Goal: Transaction & Acquisition: Purchase product/service

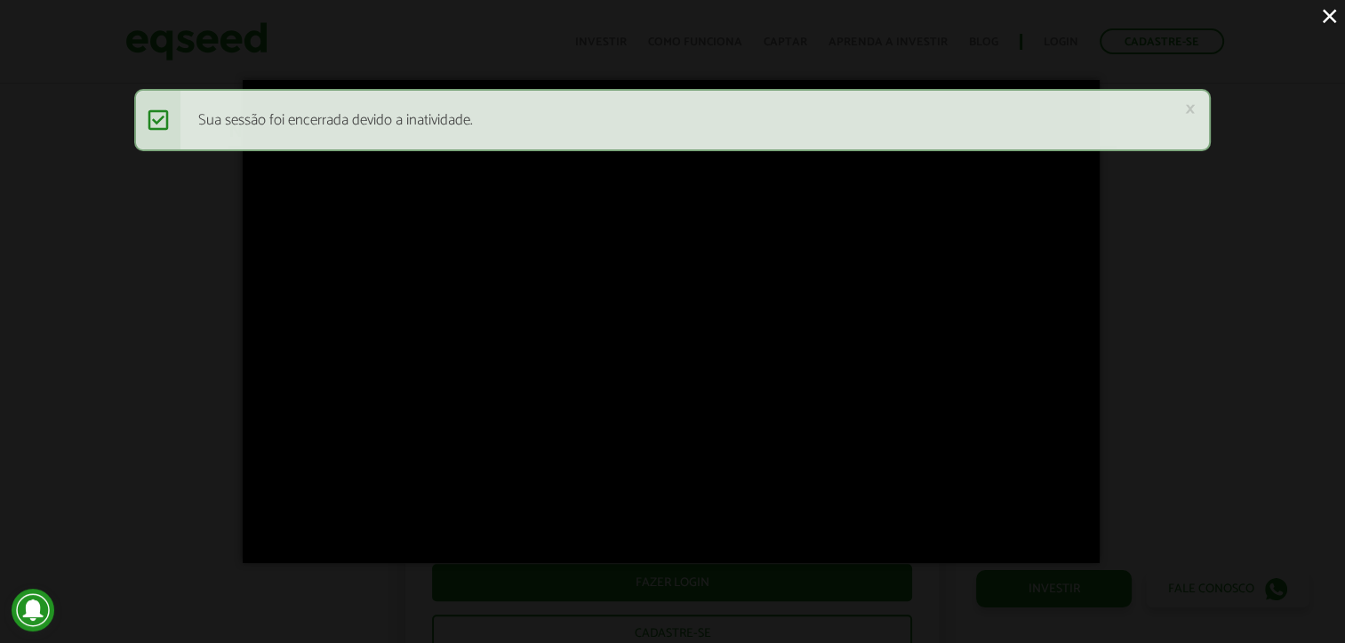
scroll to position [1248, 0]
click at [1188, 108] on link "×" at bounding box center [1190, 109] width 11 height 19
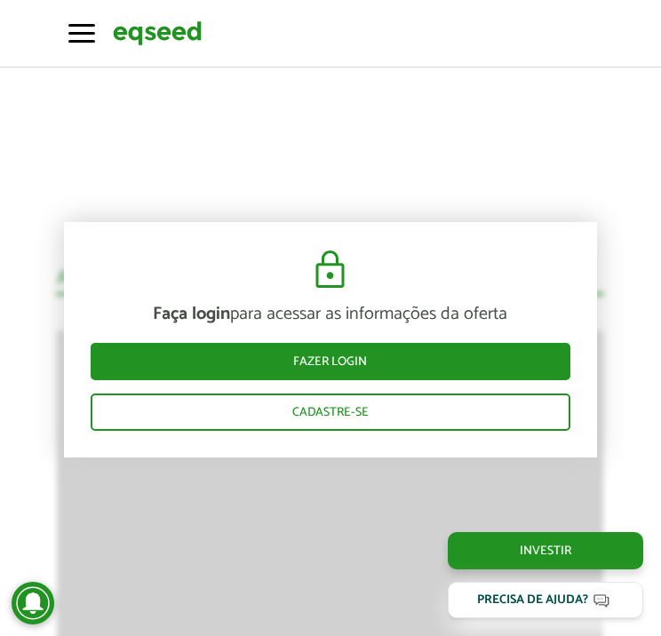
scroll to position [1778, 0]
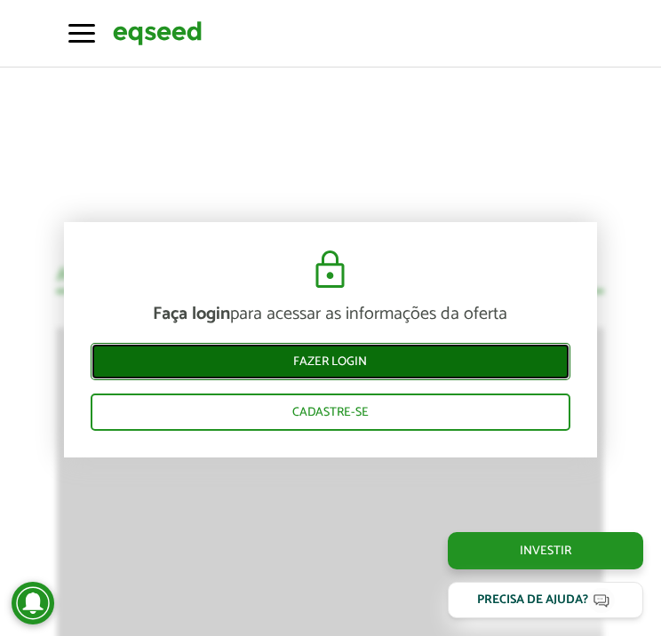
click at [312, 357] on link "Fazer login" at bounding box center [331, 361] width 480 height 37
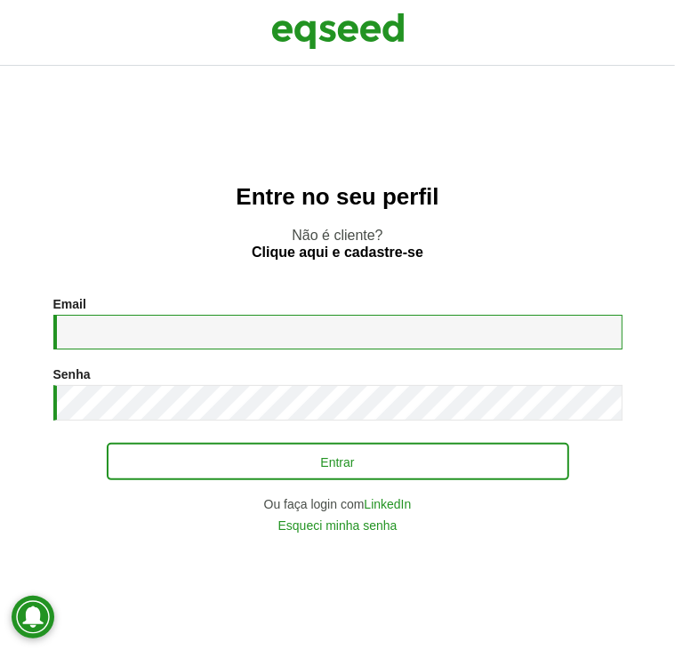
type input "**********"
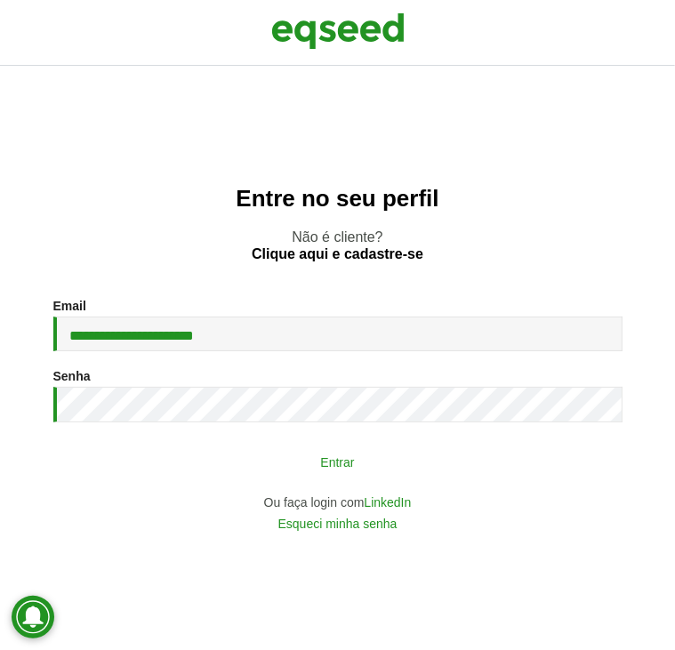
click at [227, 466] on button "Entrar" at bounding box center [338, 461] width 462 height 34
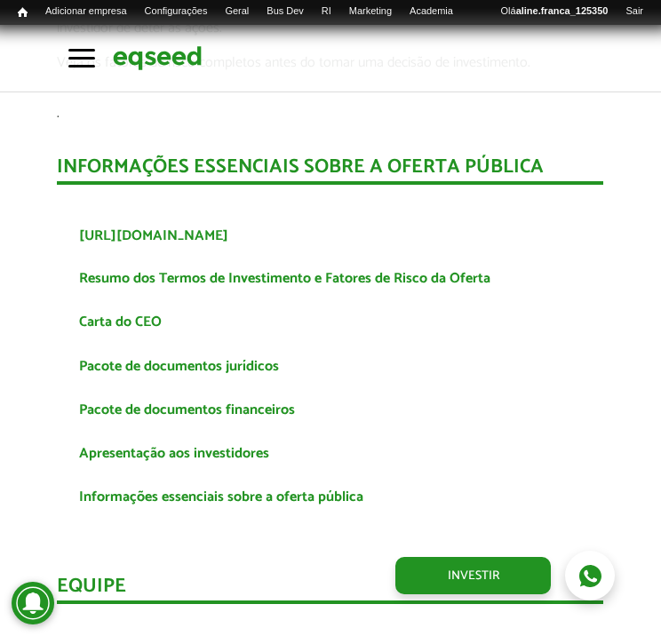
scroll to position [3911, 0]
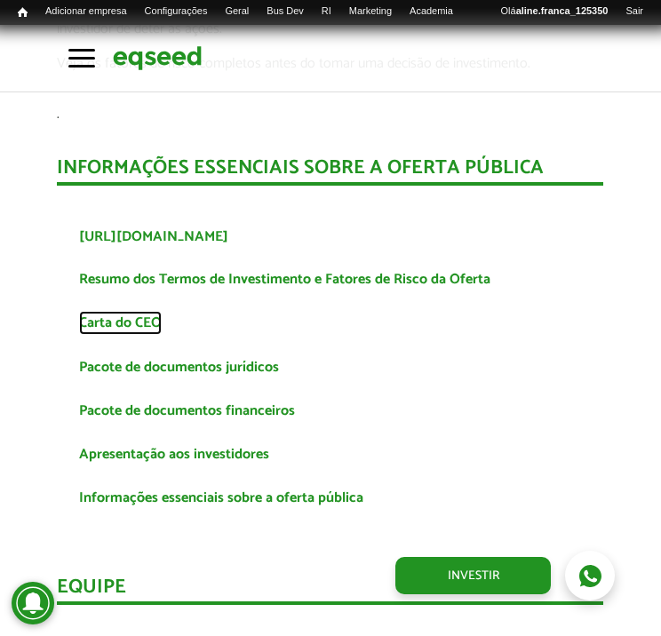
click at [141, 316] on link "Carta do CEO" at bounding box center [120, 323] width 83 height 14
